Goal: Information Seeking & Learning: Learn about a topic

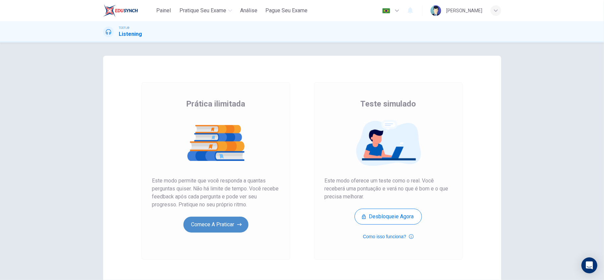
click at [235, 221] on button "Comece a praticar" at bounding box center [215, 225] width 65 height 16
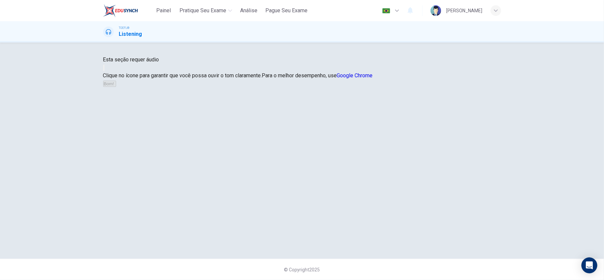
click at [105, 71] on button "button" at bounding box center [103, 68] width 1 height 6
click at [116, 87] on button "Bom!" at bounding box center [109, 84] width 13 height 6
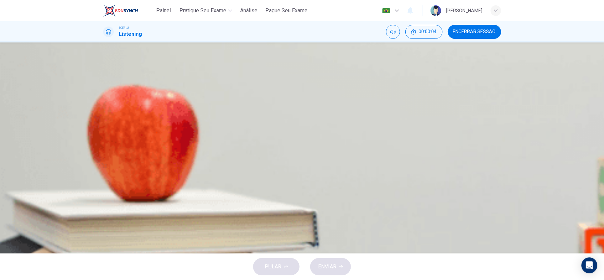
click at [105, 166] on button "button" at bounding box center [103, 169] width 1 height 6
click at [104, 170] on icon "button" at bounding box center [104, 170] width 0 height 0
type input "26"
drag, startPoint x: 141, startPoint y: 117, endPoint x: 145, endPoint y: 117, distance: 4.0
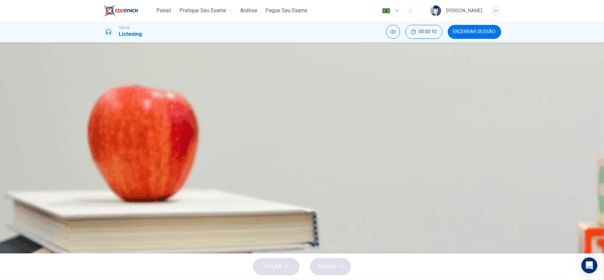
click at [103, 173] on span at bounding box center [103, 173] width 0 height 0
click at [104, 170] on icon "button" at bounding box center [104, 170] width 0 height 0
click at [467, 30] on span "Encerrar Sessão" at bounding box center [474, 31] width 43 height 5
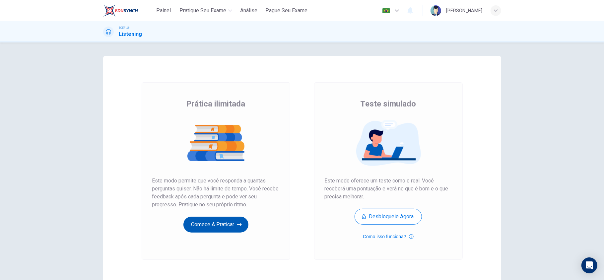
click at [233, 220] on button "Comece a praticar" at bounding box center [215, 225] width 65 height 16
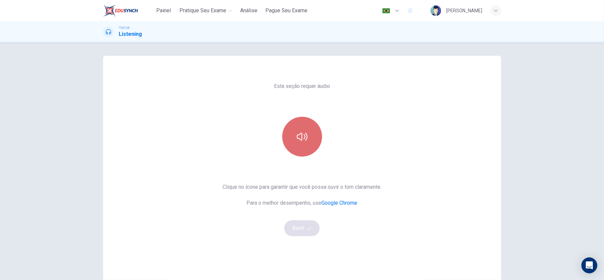
click at [304, 133] on icon "button" at bounding box center [302, 137] width 11 height 8
click at [306, 147] on button "button" at bounding box center [302, 137] width 40 height 40
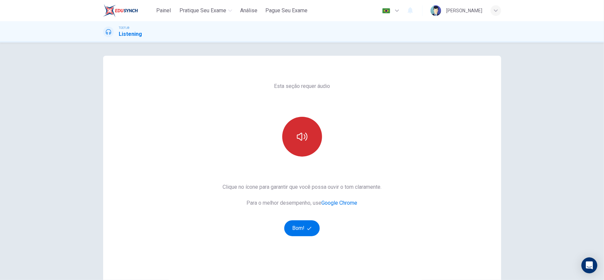
click at [306, 147] on button "button" at bounding box center [302, 137] width 40 height 40
click at [299, 226] on button "Bom!" at bounding box center [302, 228] width 36 height 16
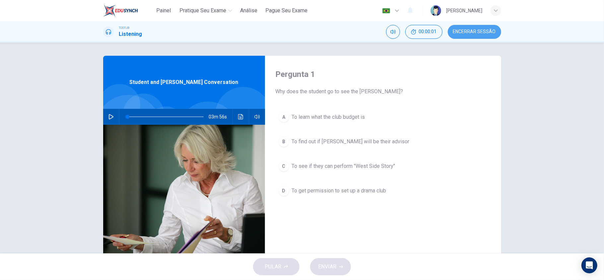
click at [484, 36] on button "Encerrar Sessão" at bounding box center [474, 32] width 53 height 14
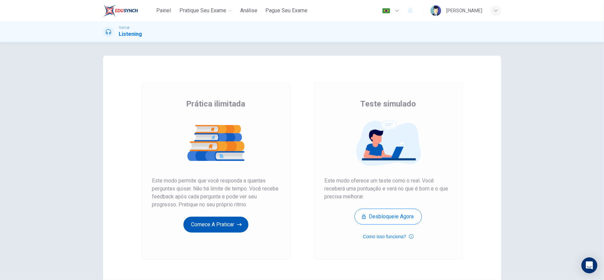
click at [235, 230] on button "Comece a praticar" at bounding box center [215, 225] width 65 height 16
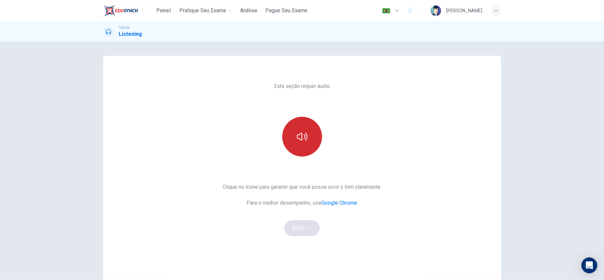
click at [296, 146] on button "button" at bounding box center [302, 137] width 40 height 40
click at [307, 227] on icon "button" at bounding box center [309, 228] width 4 height 4
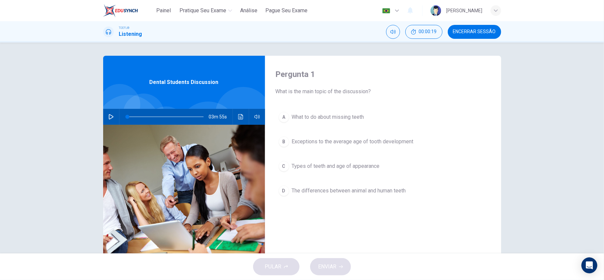
click at [108, 121] on button "button" at bounding box center [111, 117] width 11 height 16
click at [322, 209] on div "A What to do about missing teeth B Exceptions to the average age of tooth devel…" at bounding box center [383, 161] width 215 height 104
click at [378, 215] on div "Pergunta 1 What is the main topic of the discussion? A What to do about missing…" at bounding box center [383, 171] width 236 height 231
click at [342, 165] on span "Types of teeth and age of appearance" at bounding box center [336, 166] width 88 height 8
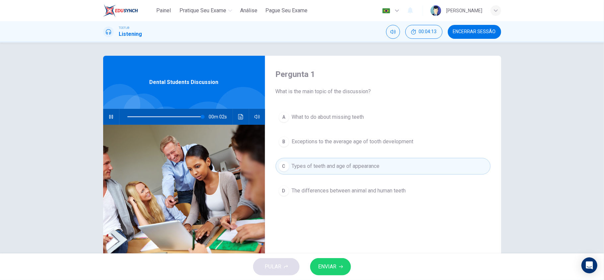
click at [339, 250] on div "Pergunta 1 What is the main topic of the discussion? A What to do about missing…" at bounding box center [383, 171] width 236 height 231
click at [341, 263] on button "ENVIAR" at bounding box center [330, 266] width 41 height 17
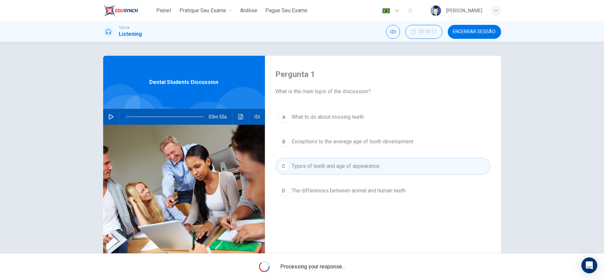
type input "0"
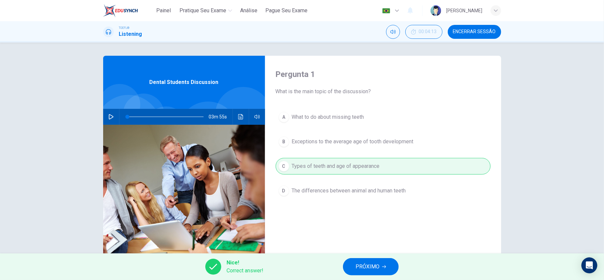
click at [366, 265] on span "PRÓXIMO" at bounding box center [368, 266] width 24 height 9
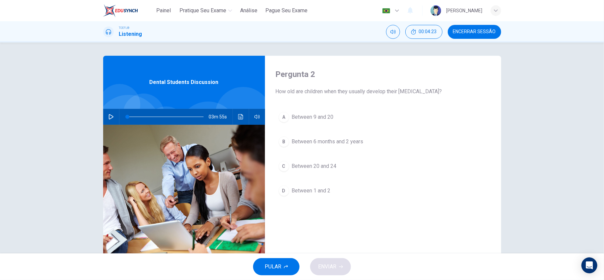
drag, startPoint x: 334, startPoint y: 138, endPoint x: 334, endPoint y: 149, distance: 10.3
click at [334, 138] on span "Between 6 months and 2 years" at bounding box center [328, 142] width 72 height 8
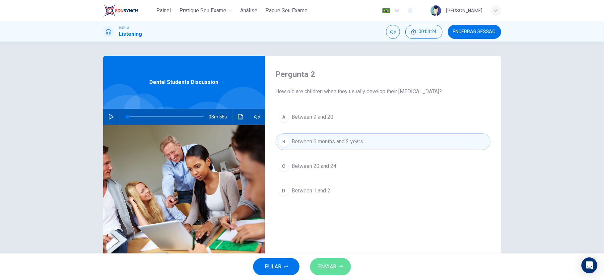
click at [326, 275] on button "ENVIAR" at bounding box center [330, 266] width 41 height 17
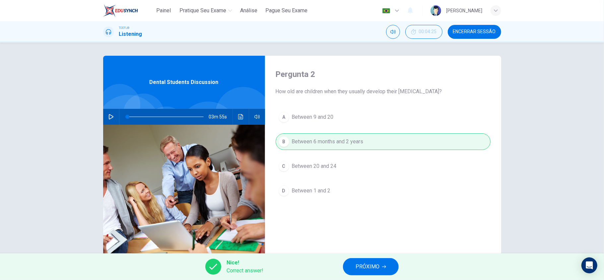
click at [370, 267] on span "PRÓXIMO" at bounding box center [368, 266] width 24 height 9
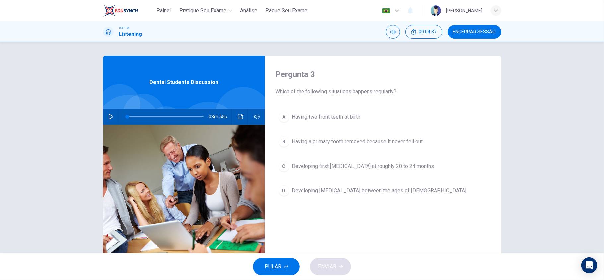
click at [348, 196] on button "D Developing [MEDICAL_DATA] between the ages of [DEMOGRAPHIC_DATA]" at bounding box center [383, 190] width 215 height 17
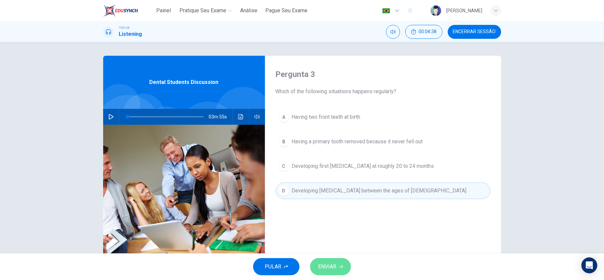
click at [344, 261] on button "ENVIAR" at bounding box center [330, 266] width 41 height 17
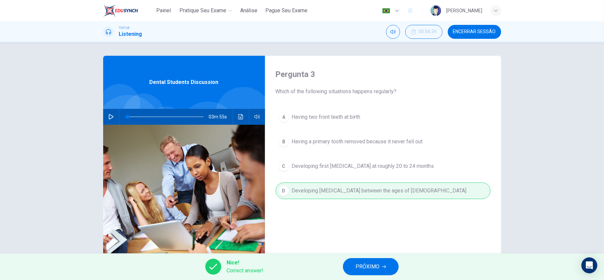
click at [368, 260] on button "PRÓXIMO" at bounding box center [371, 266] width 56 height 17
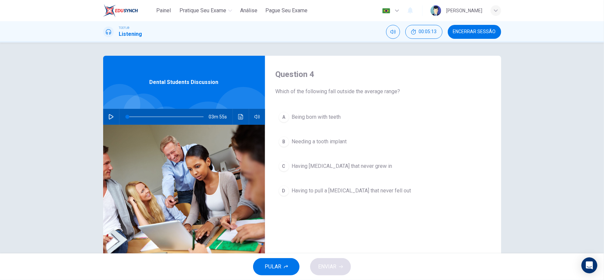
click at [334, 118] on span "Being born with teeth" at bounding box center [316, 117] width 49 height 8
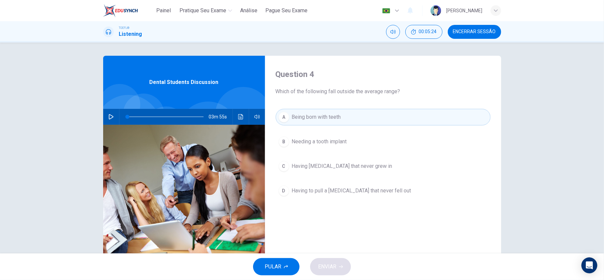
click at [328, 172] on button "C Having [MEDICAL_DATA] that never grew in" at bounding box center [383, 166] width 215 height 17
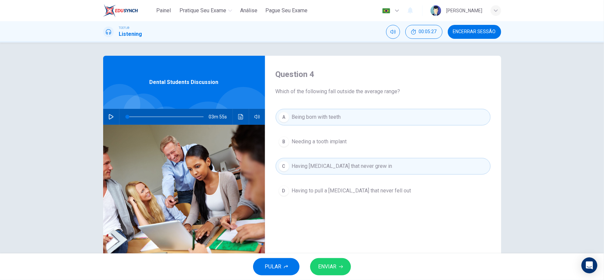
click at [330, 258] on button "ENVIAR" at bounding box center [330, 266] width 41 height 17
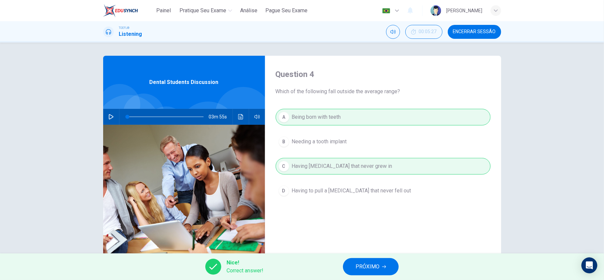
click at [379, 267] on span "PRÓXIMO" at bounding box center [368, 266] width 24 height 9
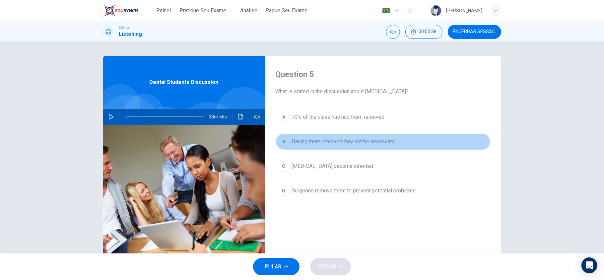
click at [365, 146] on button "B Having them removed may not be necessary" at bounding box center [383, 141] width 215 height 17
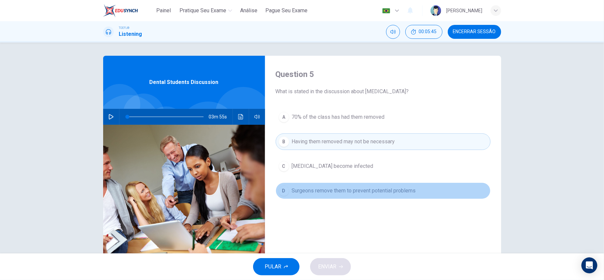
click at [326, 197] on button "D Surgeons remove them to prevent potential problems" at bounding box center [383, 190] width 215 height 17
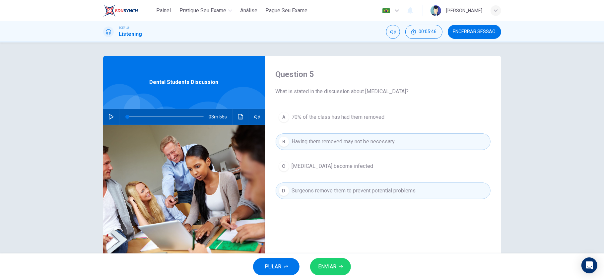
click at [328, 266] on span "ENVIAR" at bounding box center [327, 266] width 18 height 9
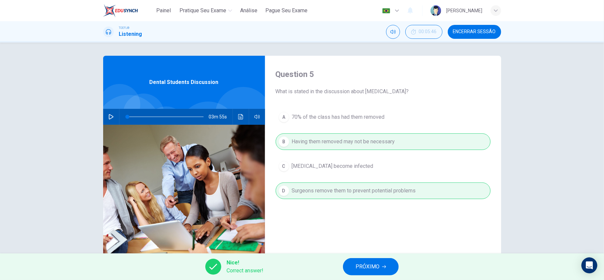
click at [380, 264] on button "PRÓXIMO" at bounding box center [371, 266] width 56 height 17
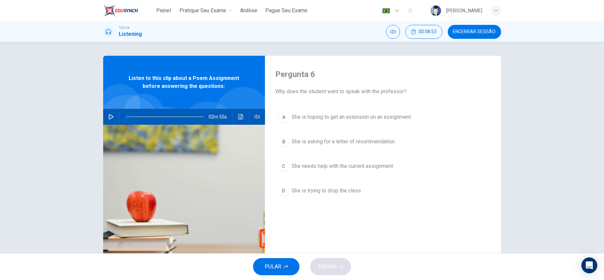
click at [109, 114] on icon "button" at bounding box center [111, 116] width 5 height 5
type input "0"
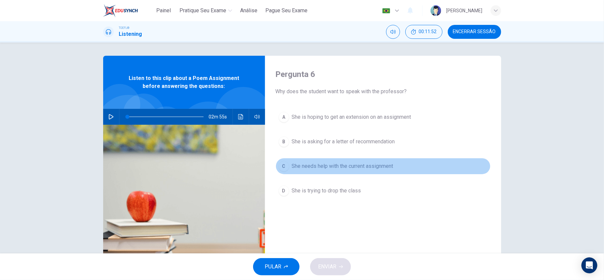
click at [336, 173] on button "C She needs help with the current assignment" at bounding box center [383, 166] width 215 height 17
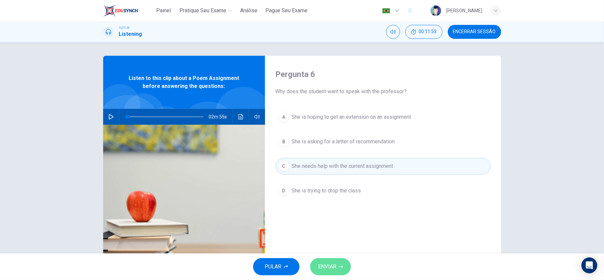
click at [341, 267] on icon "button" at bounding box center [341, 267] width 4 height 4
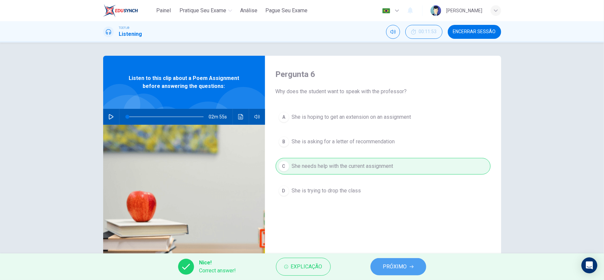
click at [406, 268] on span "PRÓXIMO" at bounding box center [395, 266] width 24 height 9
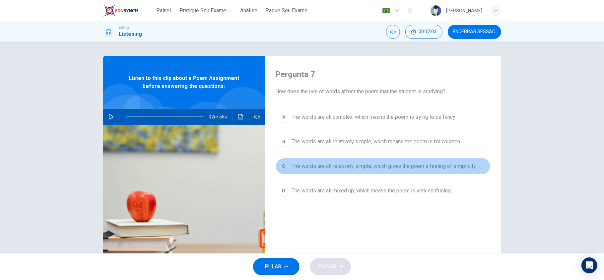
click at [364, 168] on span "The words are all relatively simple, which gives the poem a feeling of simplici…" at bounding box center [384, 166] width 184 height 8
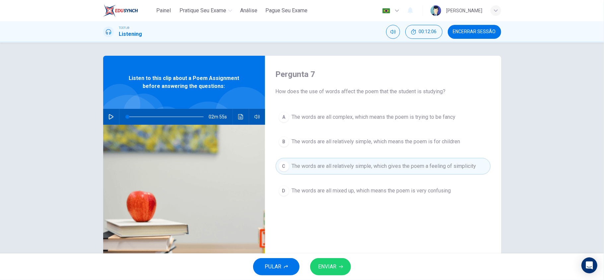
click at [339, 267] on icon "button" at bounding box center [341, 267] width 4 height 4
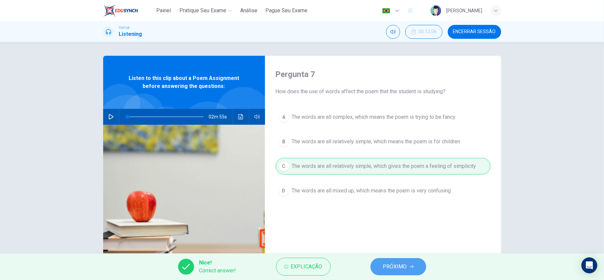
click at [385, 267] on span "PRÓXIMO" at bounding box center [395, 266] width 24 height 9
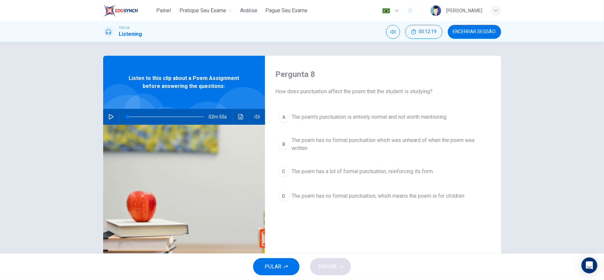
click at [381, 156] on div "A The poem's punctuation is entirely normal and not worth mentioning B The poem…" at bounding box center [383, 163] width 215 height 109
click at [313, 137] on span "The poem has no formal punctuation which was unheard of when the poem was writt…" at bounding box center [390, 144] width 196 height 16
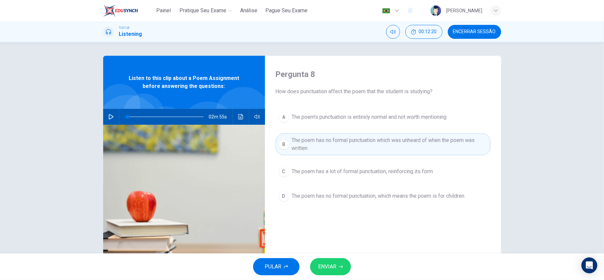
click at [327, 276] on div "PULAR ENVIAR" at bounding box center [302, 266] width 604 height 27
click at [329, 267] on span "ENVIAR" at bounding box center [327, 266] width 18 height 9
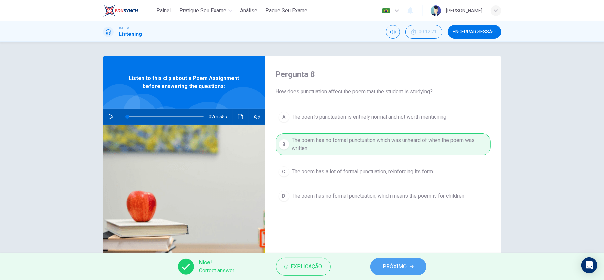
click at [386, 268] on span "PRÓXIMO" at bounding box center [395, 266] width 24 height 9
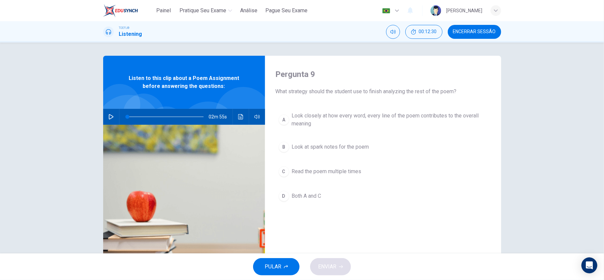
click at [387, 129] on button "A Look closely at how every word, every line of the poem contributes to the ove…" at bounding box center [383, 120] width 215 height 22
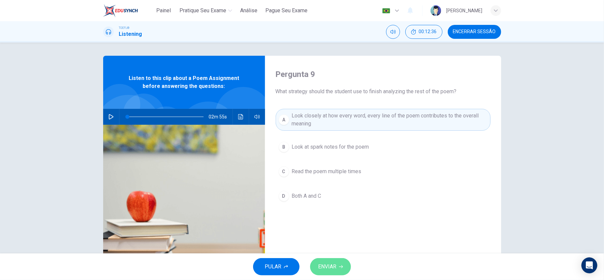
click at [327, 265] on span "ENVIAR" at bounding box center [327, 266] width 18 height 9
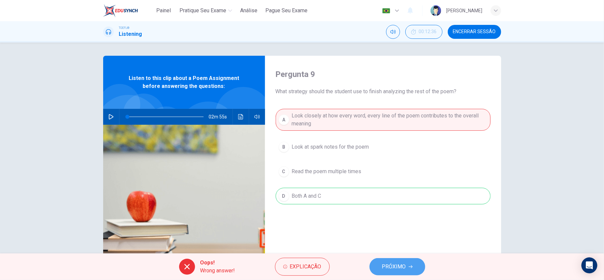
click at [384, 264] on span "PRÓXIMO" at bounding box center [394, 266] width 24 height 9
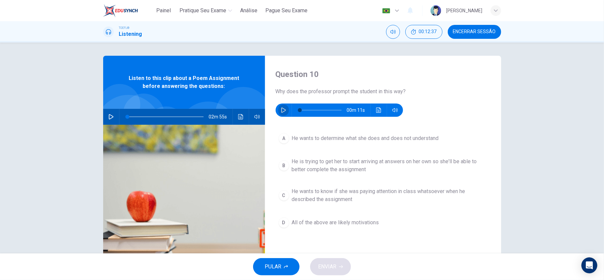
click at [283, 108] on icon "button" at bounding box center [283, 110] width 5 height 5
type input "0"
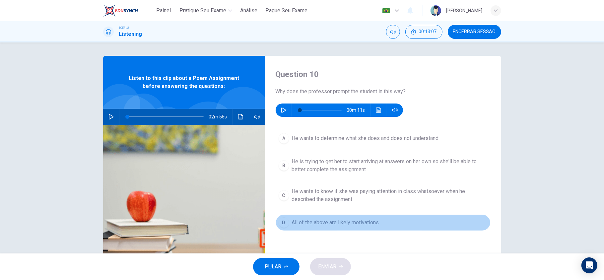
click at [372, 223] on span "All of the above are likely motivations" at bounding box center [335, 223] width 87 height 8
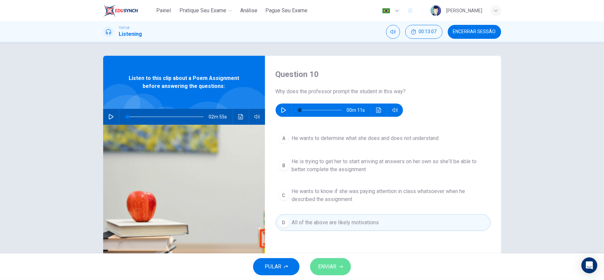
click at [341, 262] on button "ENVIAR" at bounding box center [330, 266] width 41 height 17
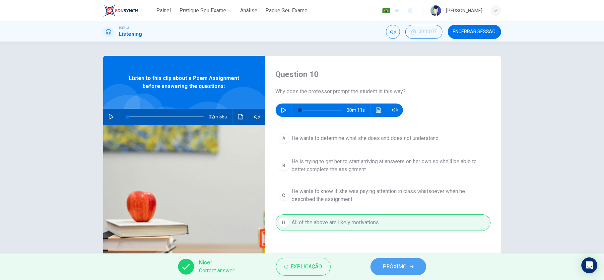
click at [395, 260] on button "PRÓXIMO" at bounding box center [399, 266] width 56 height 17
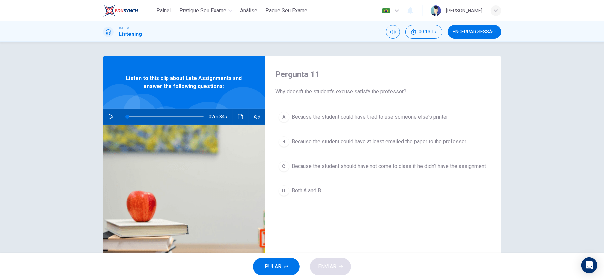
click at [109, 112] on button "button" at bounding box center [111, 117] width 11 height 16
drag, startPoint x: 132, startPoint y: 115, endPoint x: 102, endPoint y: 110, distance: 29.9
click at [103, 110] on div "02m 20s" at bounding box center [184, 117] width 162 height 16
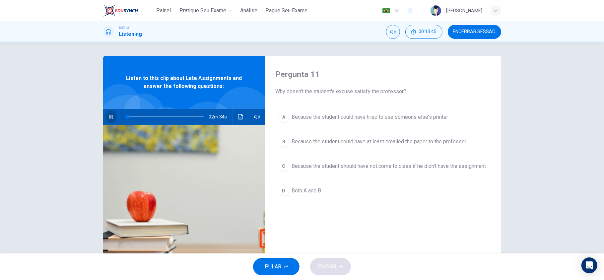
click at [109, 116] on icon "button" at bounding box center [111, 117] width 4 height 4
click at [109, 116] on icon "button" at bounding box center [111, 116] width 5 height 5
drag, startPoint x: 133, startPoint y: 117, endPoint x: 128, endPoint y: 117, distance: 5.3
click at [134, 117] on span at bounding box center [136, 117] width 4 height 4
type input "0"
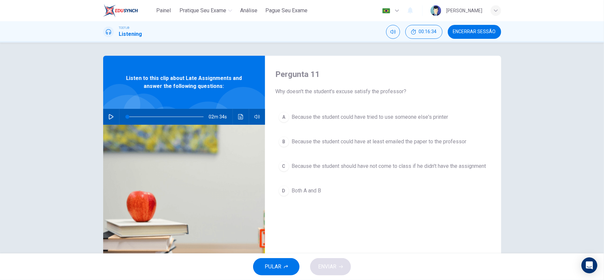
click at [395, 146] on button "B Because the student could have at least emailed the paper to the professor" at bounding box center [383, 141] width 215 height 17
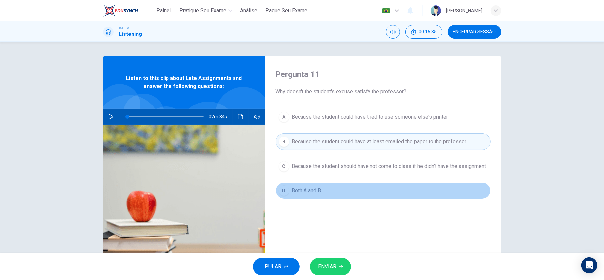
click at [317, 193] on span "Both A and B" at bounding box center [307, 191] width 30 height 8
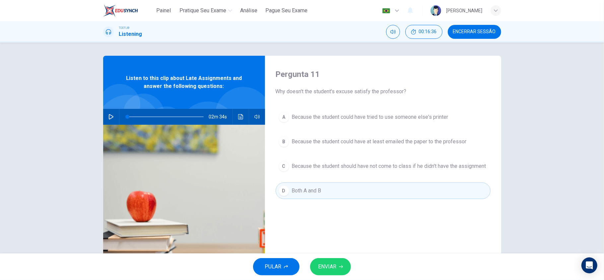
click at [328, 260] on button "ENVIAR" at bounding box center [330, 266] width 41 height 17
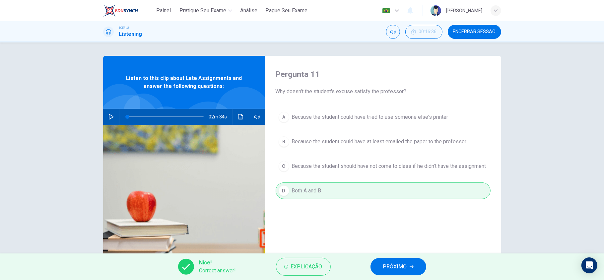
click at [417, 278] on div "Nice! Correct answer! Explicação PRÓXIMO" at bounding box center [302, 266] width 604 height 27
click at [413, 271] on button "PRÓXIMO" at bounding box center [399, 266] width 56 height 17
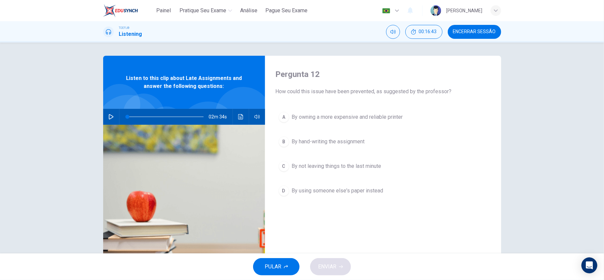
click at [335, 169] on span "By not leaving things to the last minute" at bounding box center [337, 166] width 90 height 8
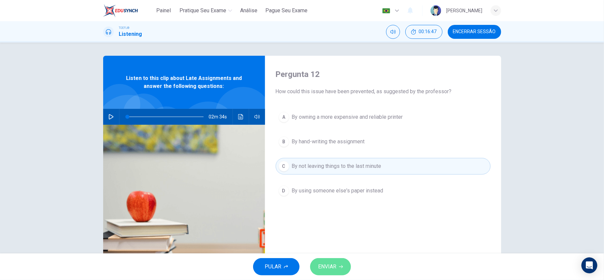
click at [348, 264] on button "ENVIAR" at bounding box center [330, 266] width 41 height 17
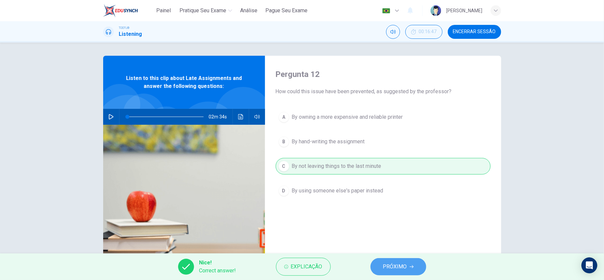
click at [396, 265] on span "PRÓXIMO" at bounding box center [395, 266] width 24 height 9
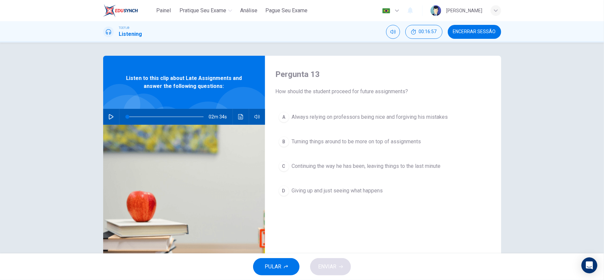
click at [397, 145] on span "Turning things around to be more on top of assignments" at bounding box center [356, 142] width 129 height 8
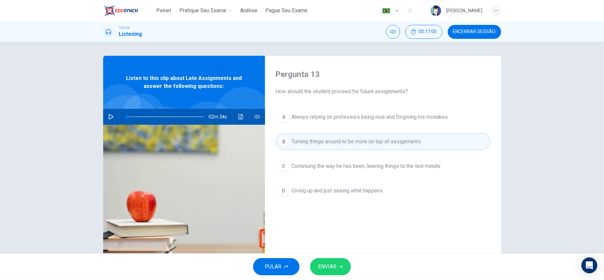
click at [328, 258] on button "ENVIAR" at bounding box center [330, 266] width 41 height 17
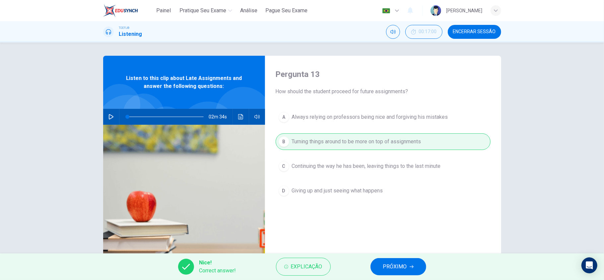
click at [413, 266] on icon "button" at bounding box center [412, 266] width 4 height 3
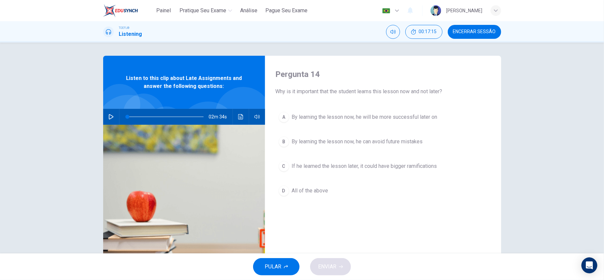
click at [316, 193] on span "All of the above" at bounding box center [310, 191] width 36 height 8
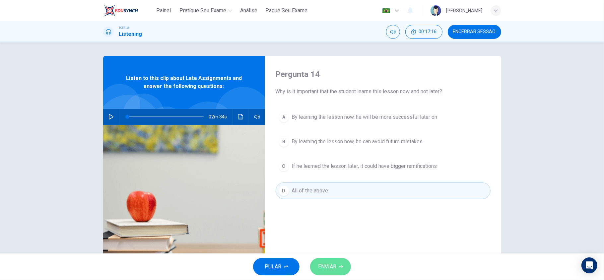
click at [319, 264] on span "ENVIAR" at bounding box center [327, 266] width 18 height 9
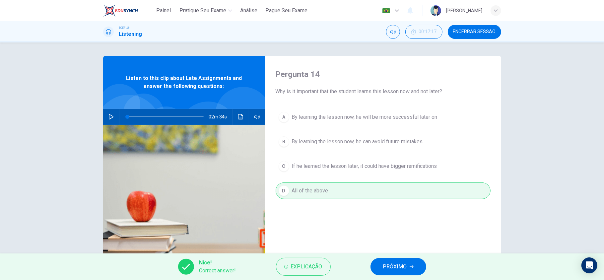
click at [403, 262] on span "PRÓXIMO" at bounding box center [395, 266] width 24 height 9
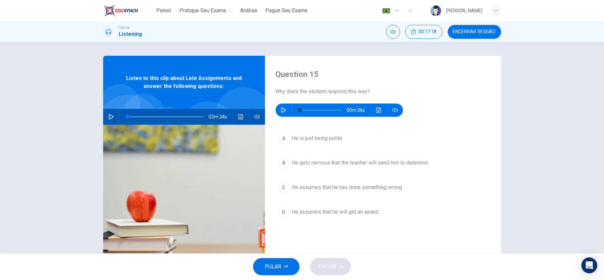
click at [283, 112] on icon "button" at bounding box center [283, 110] width 5 height 5
type input "0"
click at [347, 192] on button "C He assumes that he has done something wrong" at bounding box center [383, 187] width 215 height 17
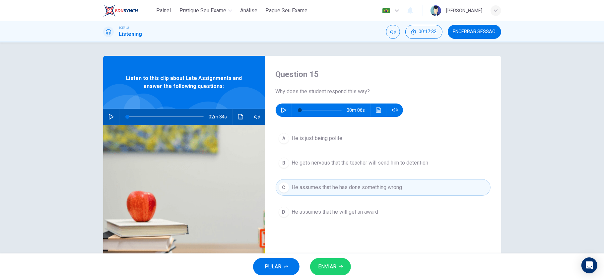
click at [340, 258] on button "ENVIAR" at bounding box center [330, 266] width 41 height 17
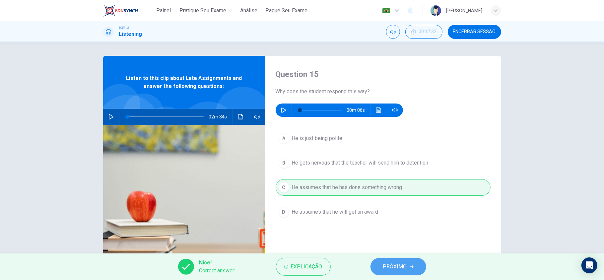
click at [387, 265] on span "PRÓXIMO" at bounding box center [395, 266] width 24 height 9
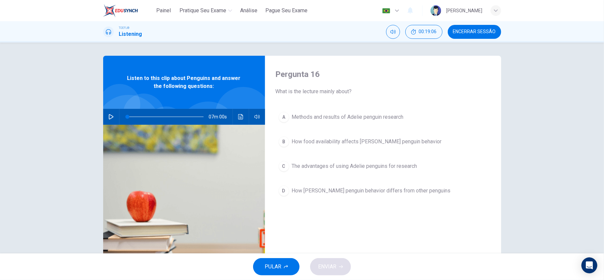
click at [106, 116] on button "button" at bounding box center [111, 117] width 11 height 16
click at [113, 113] on div "05m 41s" at bounding box center [184, 117] width 162 height 16
click at [109, 118] on icon "button" at bounding box center [111, 117] width 4 height 4
click at [128, 120] on span at bounding box center [165, 116] width 76 height 9
drag, startPoint x: 130, startPoint y: 120, endPoint x: 135, endPoint y: 120, distance: 5.0
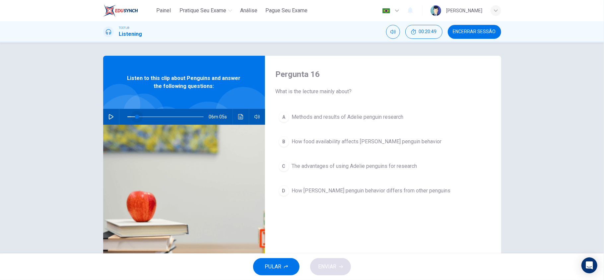
click at [135, 119] on span at bounding box center [137, 117] width 4 height 4
click at [113, 116] on button "button" at bounding box center [111, 117] width 11 height 16
click at [113, 118] on button "button" at bounding box center [111, 117] width 11 height 16
click at [112, 119] on button "button" at bounding box center [111, 117] width 11 height 16
click at [135, 119] on span at bounding box center [137, 117] width 4 height 4
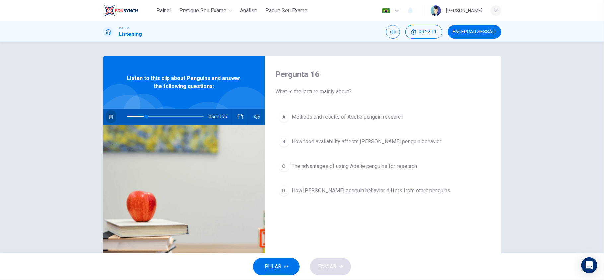
click at [106, 119] on button "button" at bounding box center [111, 117] width 11 height 16
click at [111, 116] on button "button" at bounding box center [111, 117] width 11 height 16
click at [140, 117] on span at bounding box center [142, 117] width 4 height 4
click at [134, 117] on span at bounding box center [136, 117] width 4 height 4
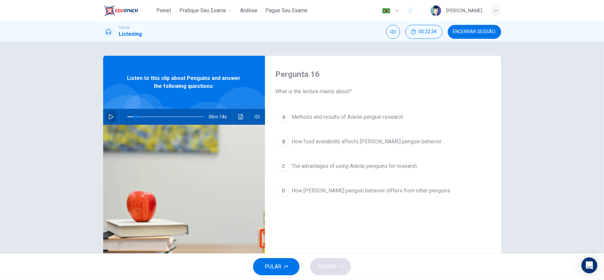
click at [111, 117] on icon "button" at bounding box center [111, 116] width 5 height 5
click at [109, 116] on icon "button" at bounding box center [111, 117] width 4 height 4
click at [108, 116] on icon "button" at bounding box center [110, 116] width 5 height 5
click at [106, 117] on button "button" at bounding box center [111, 117] width 11 height 16
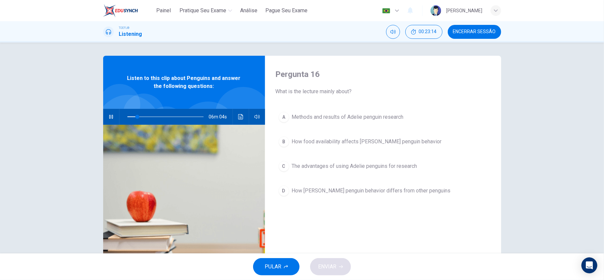
type input "13"
click at [106, 109] on button "button" at bounding box center [111, 117] width 11 height 16
click at [109, 115] on icon "button" at bounding box center [111, 116] width 5 height 5
click at [332, 166] on span "The advantages of using Adelie penguins for research" at bounding box center [354, 166] width 125 height 8
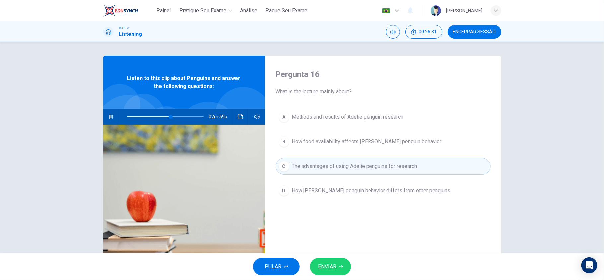
click at [333, 263] on span "ENVIAR" at bounding box center [327, 266] width 18 height 9
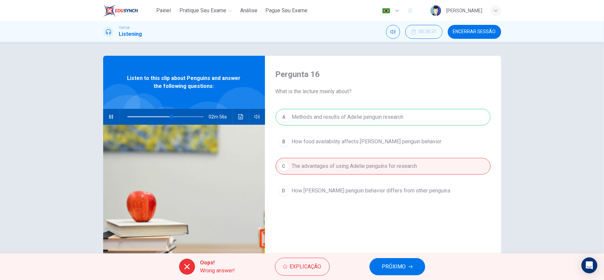
click at [405, 268] on span "PRÓXIMO" at bounding box center [394, 266] width 24 height 9
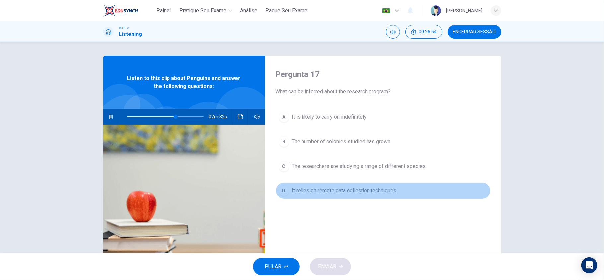
click at [320, 190] on span "It relies on remote data collection techniques" at bounding box center [344, 191] width 105 height 8
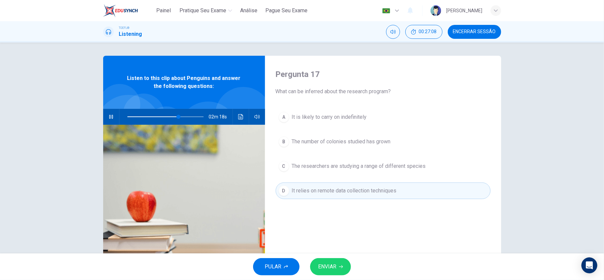
click at [342, 265] on icon "button" at bounding box center [341, 267] width 4 height 4
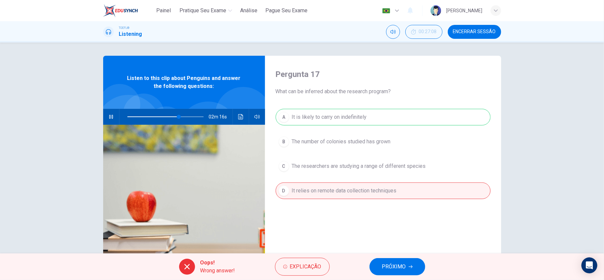
click at [388, 262] on span "PRÓXIMO" at bounding box center [394, 266] width 24 height 9
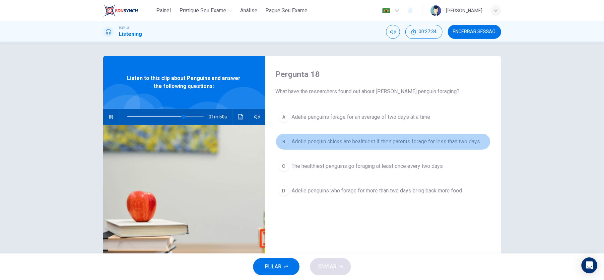
click at [345, 145] on span "Adelie penguin chicks are healthiest if their parents forage for less than two …" at bounding box center [386, 142] width 188 height 8
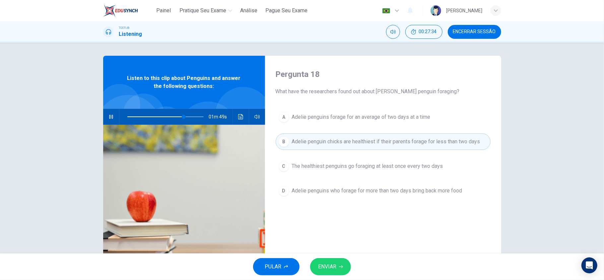
click at [348, 144] on span "Adelie penguin chicks are healthiest if their parents forage for less than two …" at bounding box center [386, 142] width 188 height 8
click at [364, 230] on div "Pergunta 18 What have the researchers found out about [PERSON_NAME] penguin for…" at bounding box center [383, 171] width 236 height 231
click at [390, 114] on span "Adelie penguins forage for an average of two days at a time" at bounding box center [361, 117] width 139 height 8
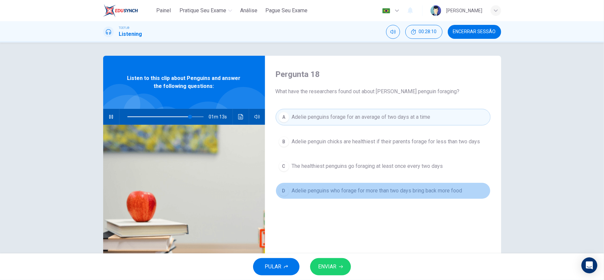
click at [394, 185] on button "D Adelie penguins who forage for more than two days bring back more food" at bounding box center [383, 190] width 215 height 17
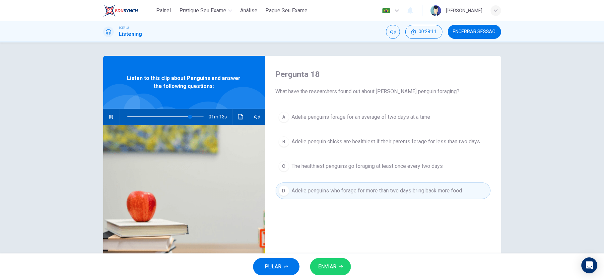
click at [337, 268] on button "ENVIAR" at bounding box center [330, 266] width 41 height 17
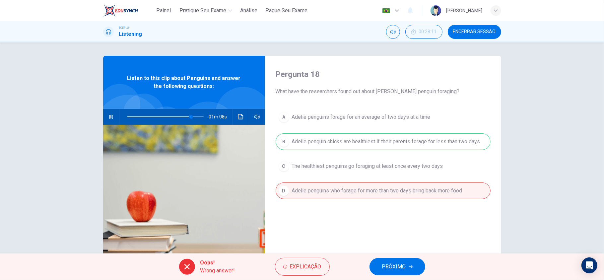
click at [398, 263] on span "PRÓXIMO" at bounding box center [394, 266] width 24 height 9
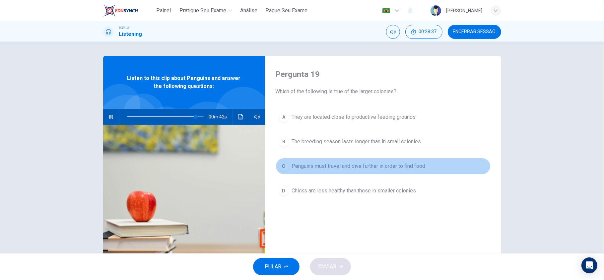
click at [371, 168] on span "Penguins must travel and dive further in order to find food" at bounding box center [359, 166] width 134 height 8
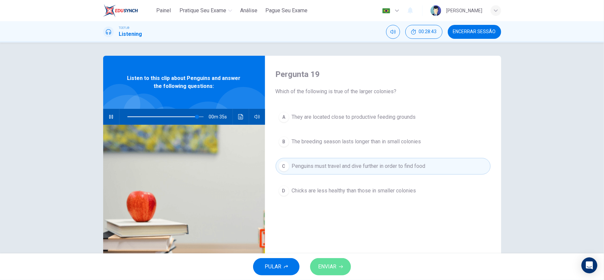
click at [333, 263] on span "ENVIAR" at bounding box center [327, 266] width 18 height 9
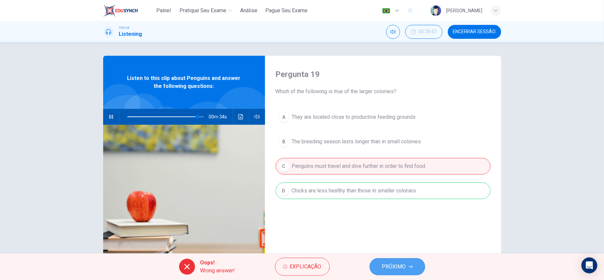
click at [376, 271] on button "PRÓXIMO" at bounding box center [398, 266] width 56 height 17
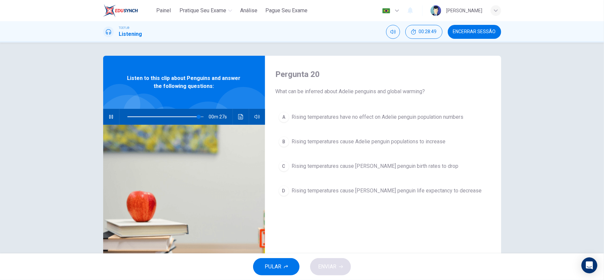
click at [110, 119] on icon "button" at bounding box center [110, 116] width 5 height 5
click at [387, 196] on button "D Rising temperatures cause [PERSON_NAME] penguin life expectancy to decrease" at bounding box center [383, 190] width 215 height 17
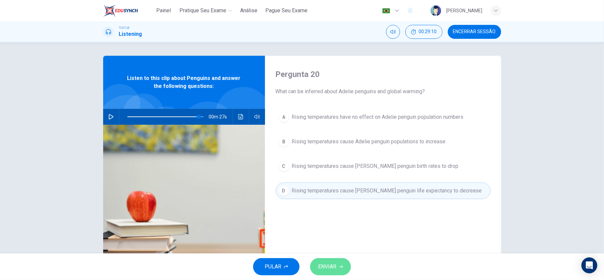
click at [326, 271] on span "ENVIAR" at bounding box center [327, 266] width 18 height 9
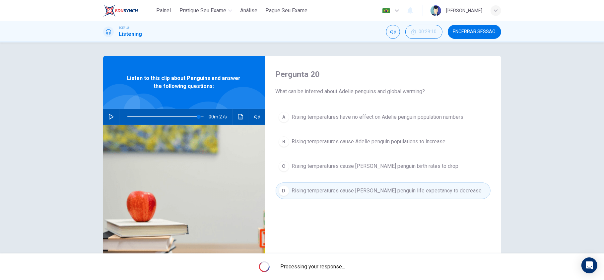
type input "94"
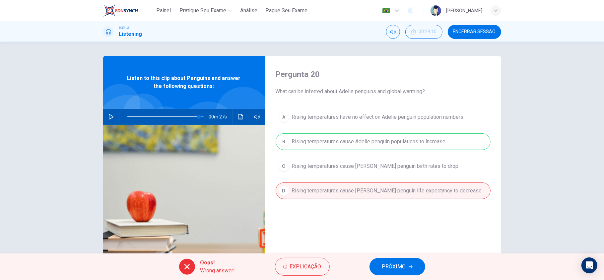
click at [401, 265] on span "PRÓXIMO" at bounding box center [394, 266] width 24 height 9
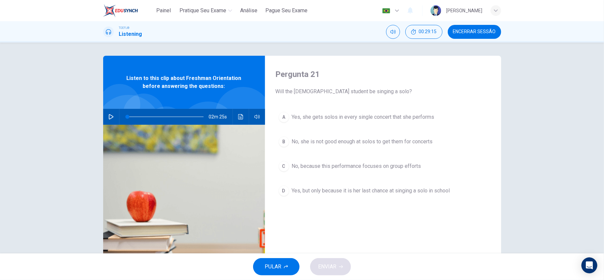
click at [106, 114] on button "button" at bounding box center [111, 117] width 11 height 16
click at [349, 169] on span "No, because this performance focuses on group efforts" at bounding box center [356, 166] width 129 height 8
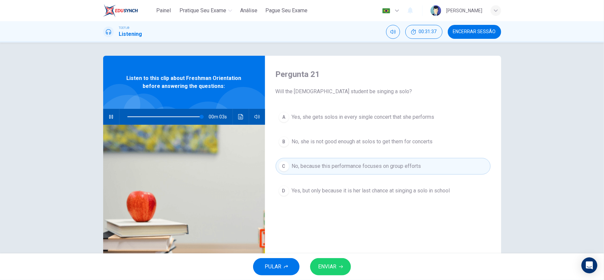
click at [344, 259] on button "ENVIAR" at bounding box center [330, 266] width 41 height 17
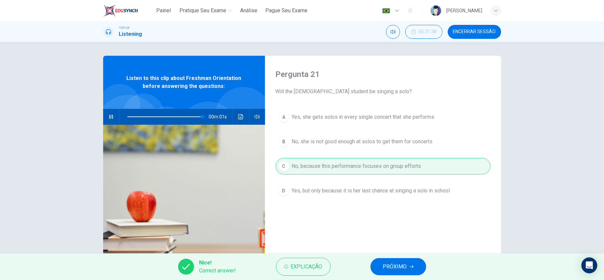
click at [397, 265] on span "PRÓXIMO" at bounding box center [395, 266] width 24 height 9
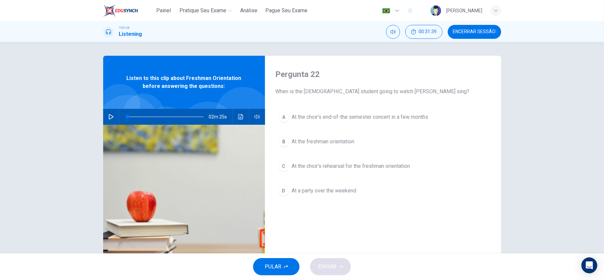
type input "0"
click at [372, 170] on span "At the choir's rehearsal for the freshman orientation" at bounding box center [351, 166] width 118 height 8
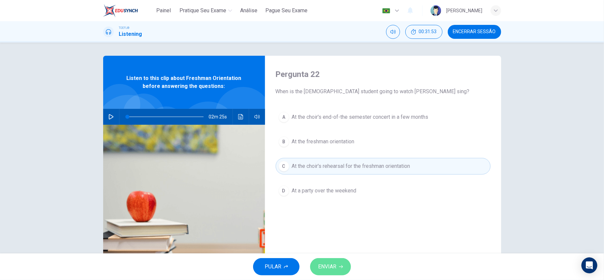
click at [336, 262] on button "ENVIAR" at bounding box center [330, 266] width 41 height 17
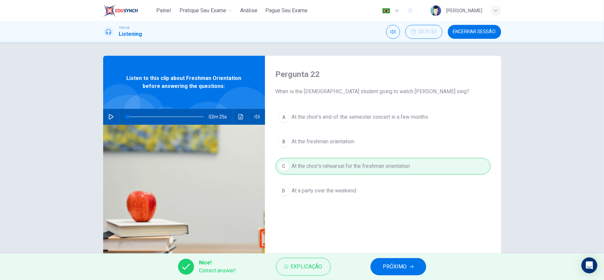
click at [392, 264] on span "PRÓXIMO" at bounding box center [395, 266] width 24 height 9
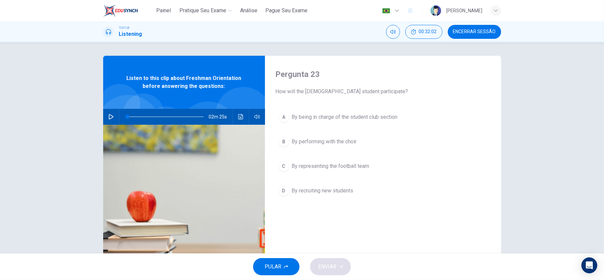
click at [337, 121] on span "By being in charge of the student club section" at bounding box center [345, 117] width 106 height 8
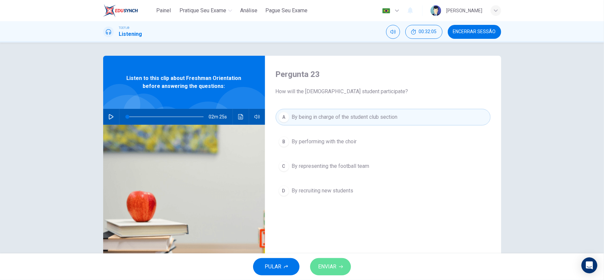
click at [331, 262] on button "ENVIAR" at bounding box center [330, 266] width 41 height 17
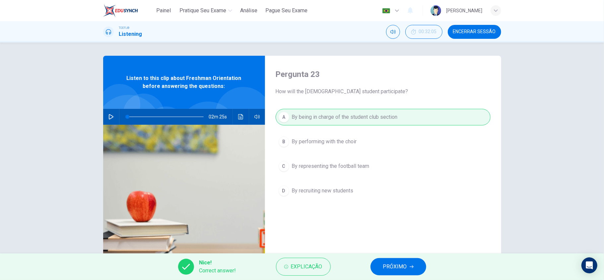
click at [392, 270] on span "PRÓXIMO" at bounding box center [395, 266] width 24 height 9
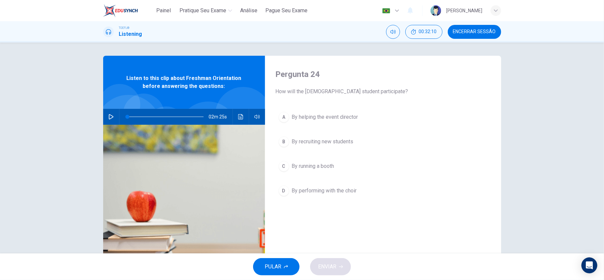
click at [338, 198] on button "D By performing with the choir" at bounding box center [383, 190] width 215 height 17
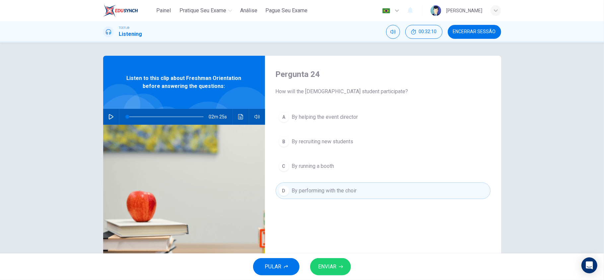
click at [335, 260] on button "ENVIAR" at bounding box center [330, 266] width 41 height 17
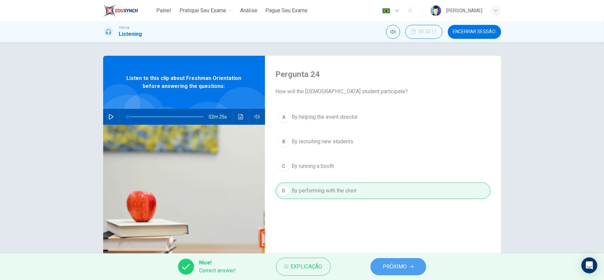
click at [382, 263] on button "PRÓXIMO" at bounding box center [399, 266] width 56 height 17
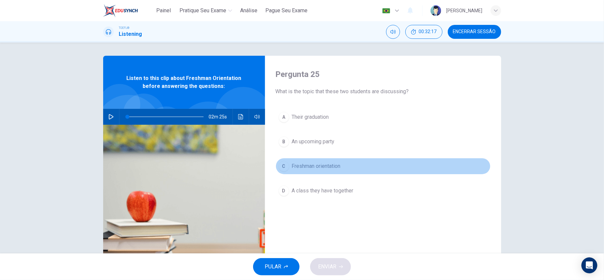
click at [331, 169] on span "Freshman orientation" at bounding box center [316, 166] width 49 height 8
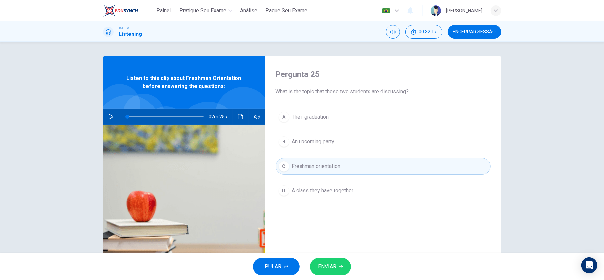
click at [328, 269] on span "ENVIAR" at bounding box center [327, 266] width 18 height 9
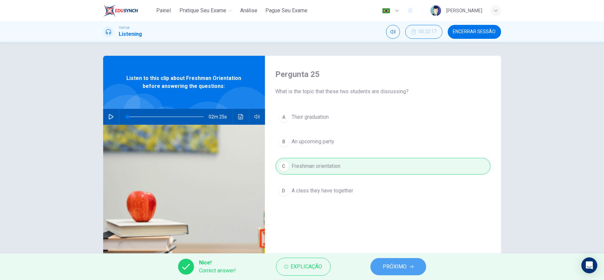
click at [404, 270] on span "PRÓXIMO" at bounding box center [395, 266] width 24 height 9
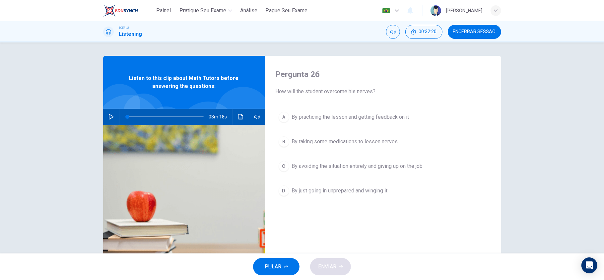
click at [111, 121] on button "button" at bounding box center [111, 117] width 11 height 16
drag, startPoint x: 107, startPoint y: 115, endPoint x: 125, endPoint y: 115, distance: 18.3
click at [108, 114] on icon "button" at bounding box center [110, 116] width 5 height 5
drag, startPoint x: 129, startPoint y: 116, endPoint x: 95, endPoint y: 110, distance: 34.7
click at [95, 110] on div "Pergunta 26 How will the student overcome his nerves? A By practicing the lesso…" at bounding box center [302, 171] width 419 height 231
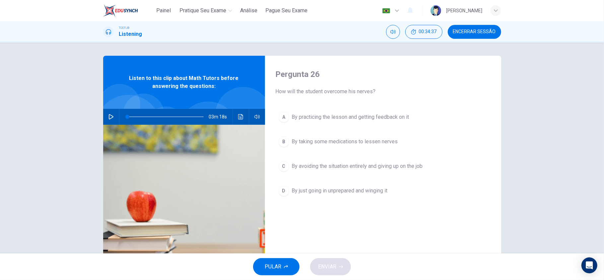
click at [106, 113] on button "button" at bounding box center [111, 117] width 11 height 16
click at [147, 118] on span at bounding box center [149, 117] width 4 height 4
type input "0"
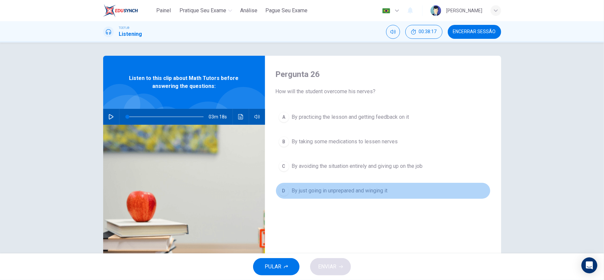
click at [315, 184] on button "D By just going in unprepared and winging it" at bounding box center [383, 190] width 215 height 17
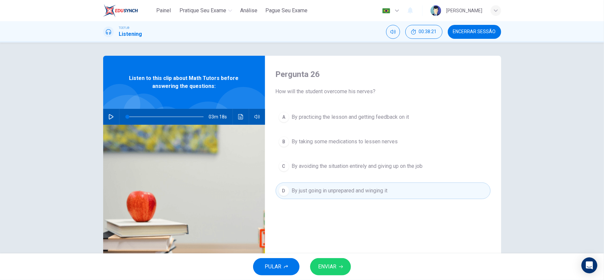
click at [368, 127] on div "A By practicing the lesson and getting feedback on it B By taking some medicati…" at bounding box center [383, 161] width 215 height 104
click at [359, 121] on button "A By practicing the lesson and getting feedback on it" at bounding box center [383, 117] width 215 height 17
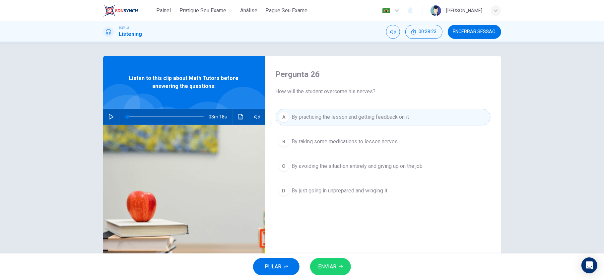
click at [335, 272] on button "ENVIAR" at bounding box center [330, 266] width 41 height 17
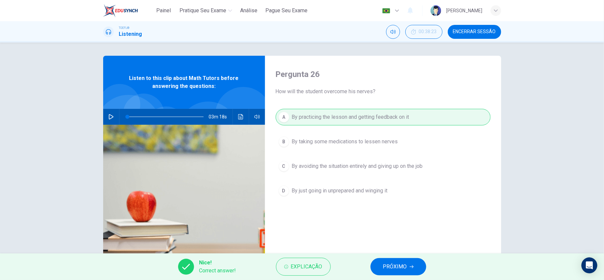
click at [376, 270] on button "PRÓXIMO" at bounding box center [399, 266] width 56 height 17
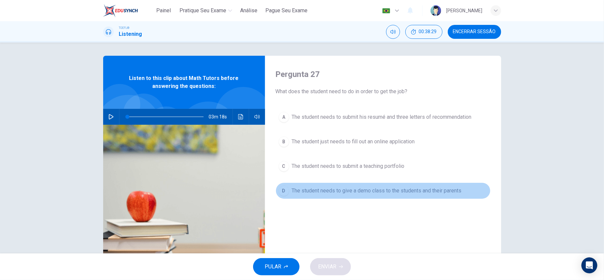
click at [364, 196] on button "D The student needs to give a demo class to the students and their parents" at bounding box center [383, 190] width 215 height 17
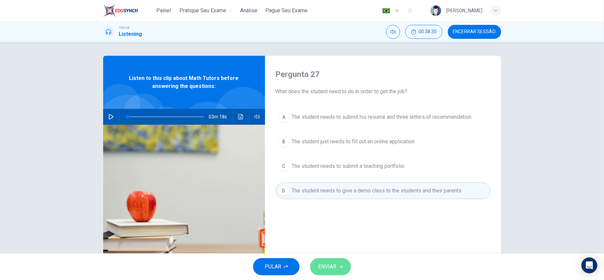
click at [334, 259] on button "ENVIAR" at bounding box center [330, 266] width 41 height 17
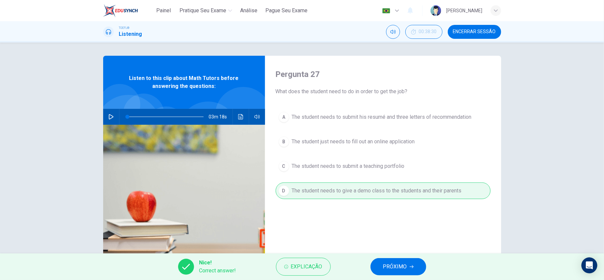
click at [391, 262] on span "PRÓXIMO" at bounding box center [395, 266] width 24 height 9
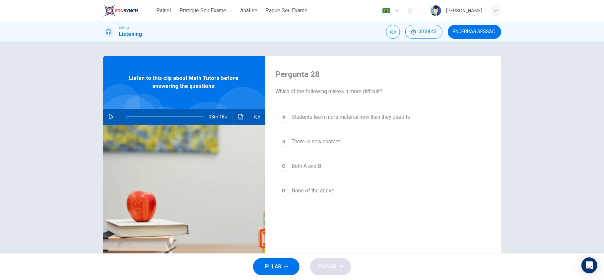
click at [338, 166] on button "C Both A and B" at bounding box center [383, 166] width 215 height 17
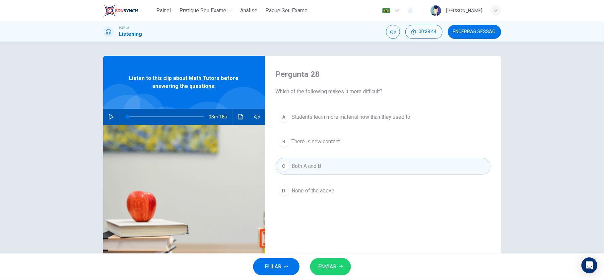
click at [348, 278] on div "PULAR ENVIAR" at bounding box center [302, 266] width 604 height 27
click at [337, 271] on button "ENVIAR" at bounding box center [330, 266] width 41 height 17
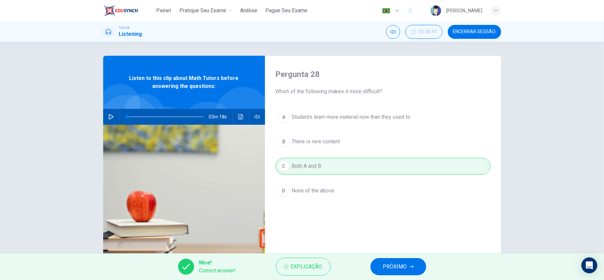
click at [384, 263] on span "PRÓXIMO" at bounding box center [395, 266] width 24 height 9
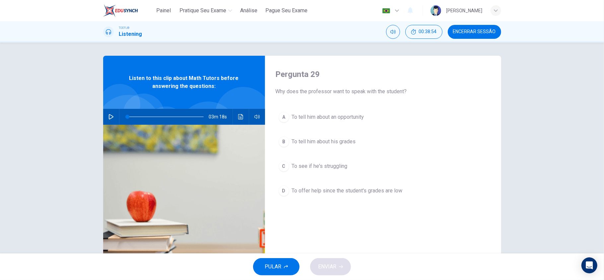
click at [329, 145] on span "To tell him about his grades" at bounding box center [324, 142] width 64 height 8
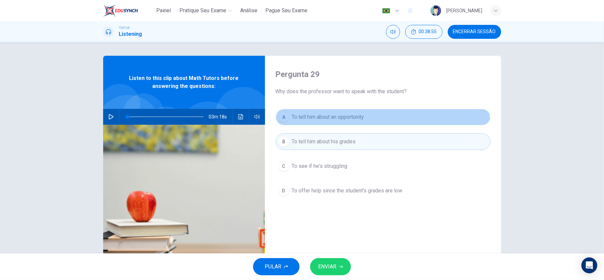
click at [335, 118] on span "To tell him about an opportunity" at bounding box center [328, 117] width 72 height 8
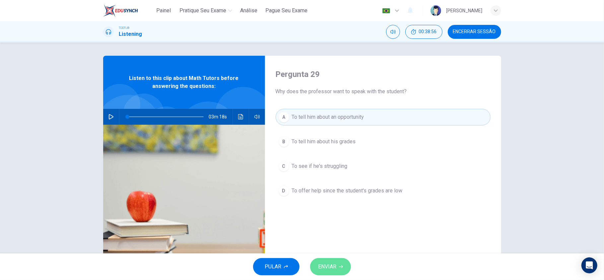
click at [336, 258] on button "ENVIAR" at bounding box center [330, 266] width 41 height 17
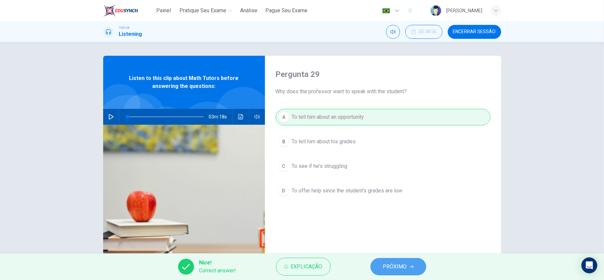
click at [391, 262] on span "PRÓXIMO" at bounding box center [395, 266] width 24 height 9
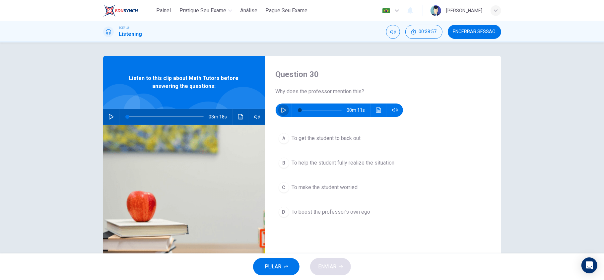
click at [284, 112] on button "button" at bounding box center [283, 110] width 11 height 13
type input "0"
click at [352, 163] on span "To help the student fully realize the situation" at bounding box center [343, 163] width 103 height 8
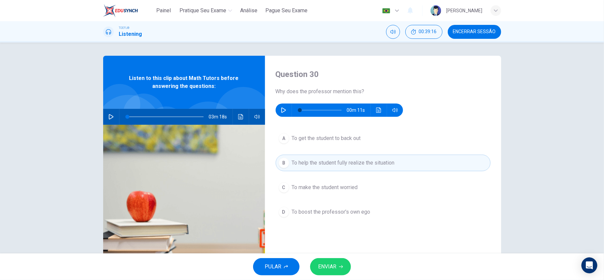
click at [344, 268] on button "ENVIAR" at bounding box center [330, 266] width 41 height 17
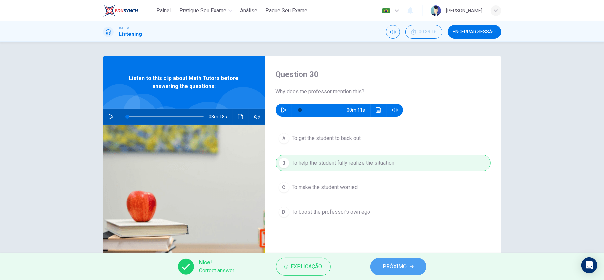
click at [393, 265] on span "PRÓXIMO" at bounding box center [395, 266] width 24 height 9
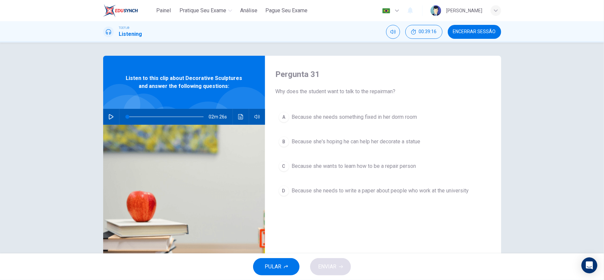
click at [473, 42] on div "TOEFL® Listening 00:39:16 Encerrar Sessão" at bounding box center [302, 31] width 604 height 21
click at [468, 35] on button "Encerrar Sessão" at bounding box center [474, 32] width 53 height 14
